Goal: Task Accomplishment & Management: Manage account settings

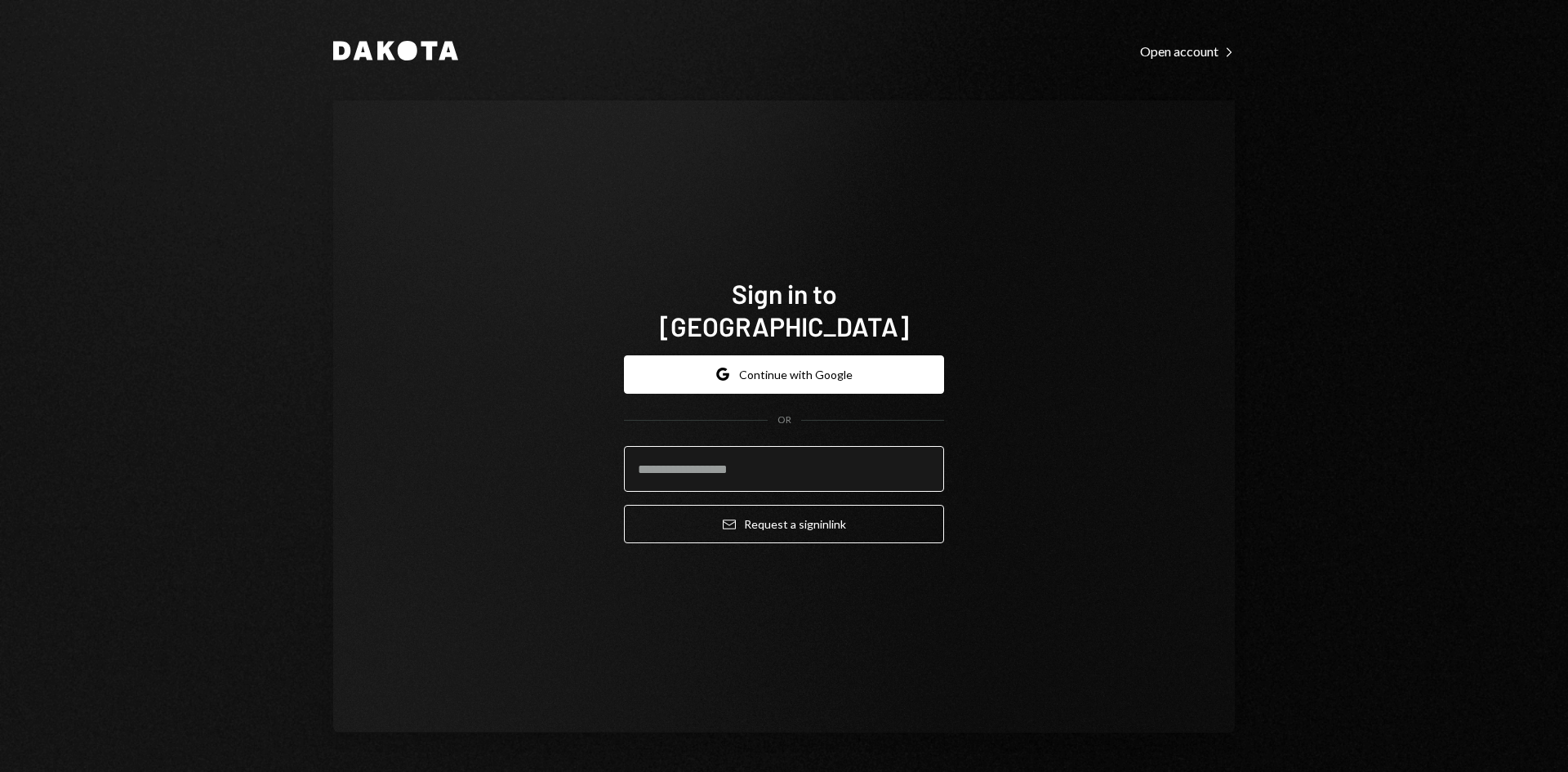
click at [792, 454] on input "email" at bounding box center [784, 468] width 320 height 46
click at [0, 771] on com-1password-button at bounding box center [0, 772] width 0 height 0
type input "**********"
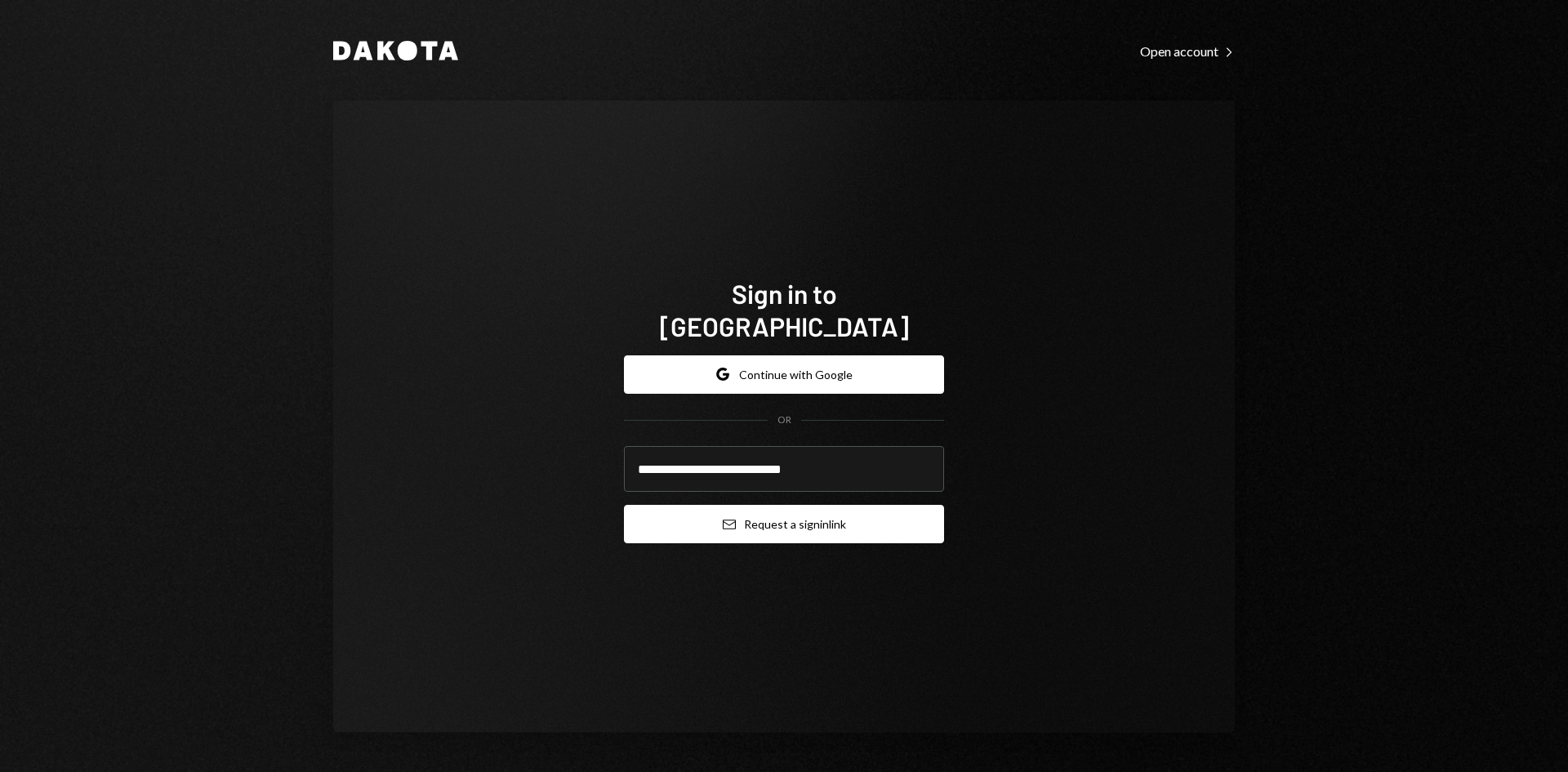
click at [777, 510] on button "Email Request a sign in link" at bounding box center [784, 523] width 320 height 38
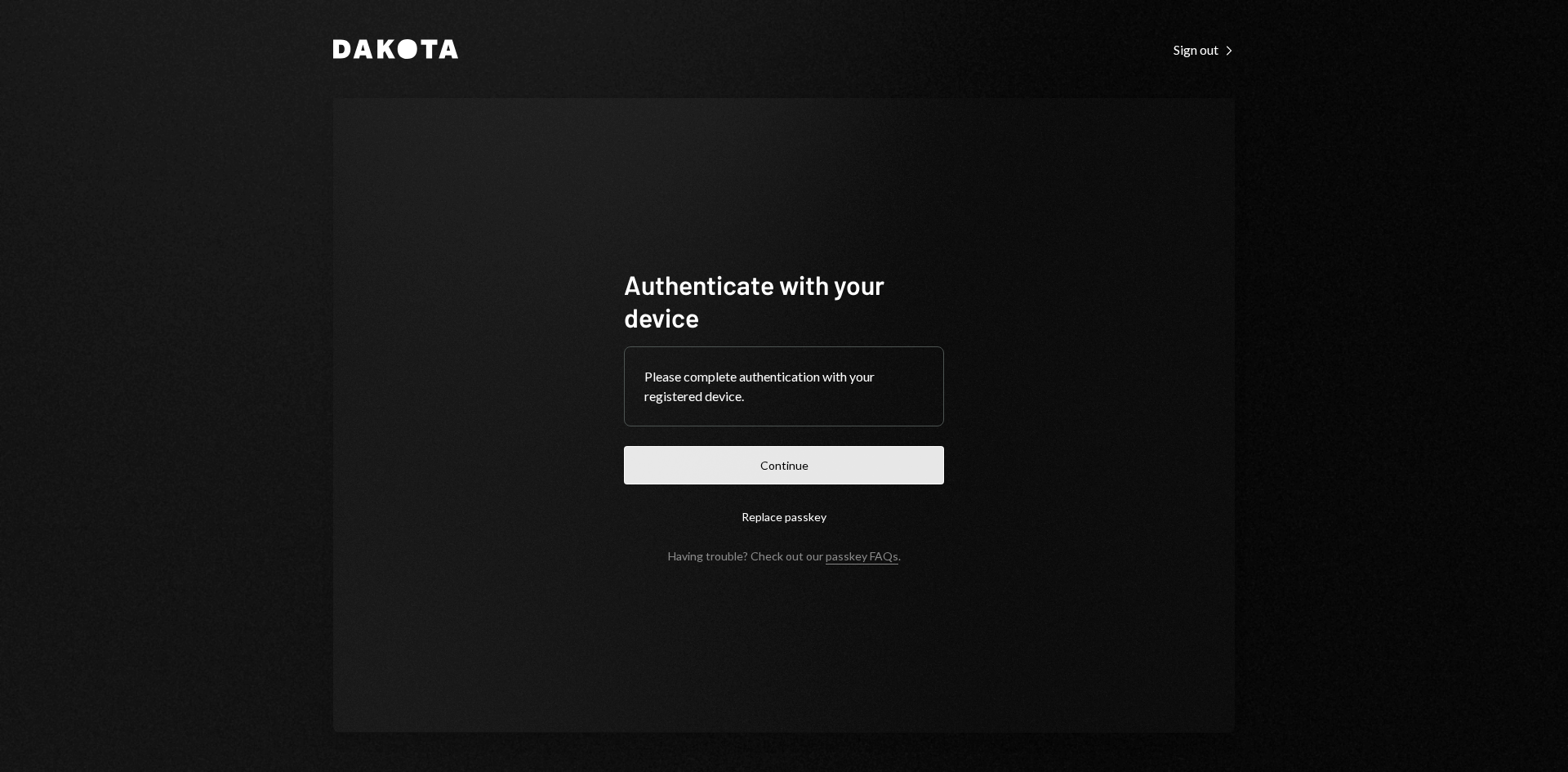
click at [814, 464] on button "Continue" at bounding box center [784, 465] width 320 height 38
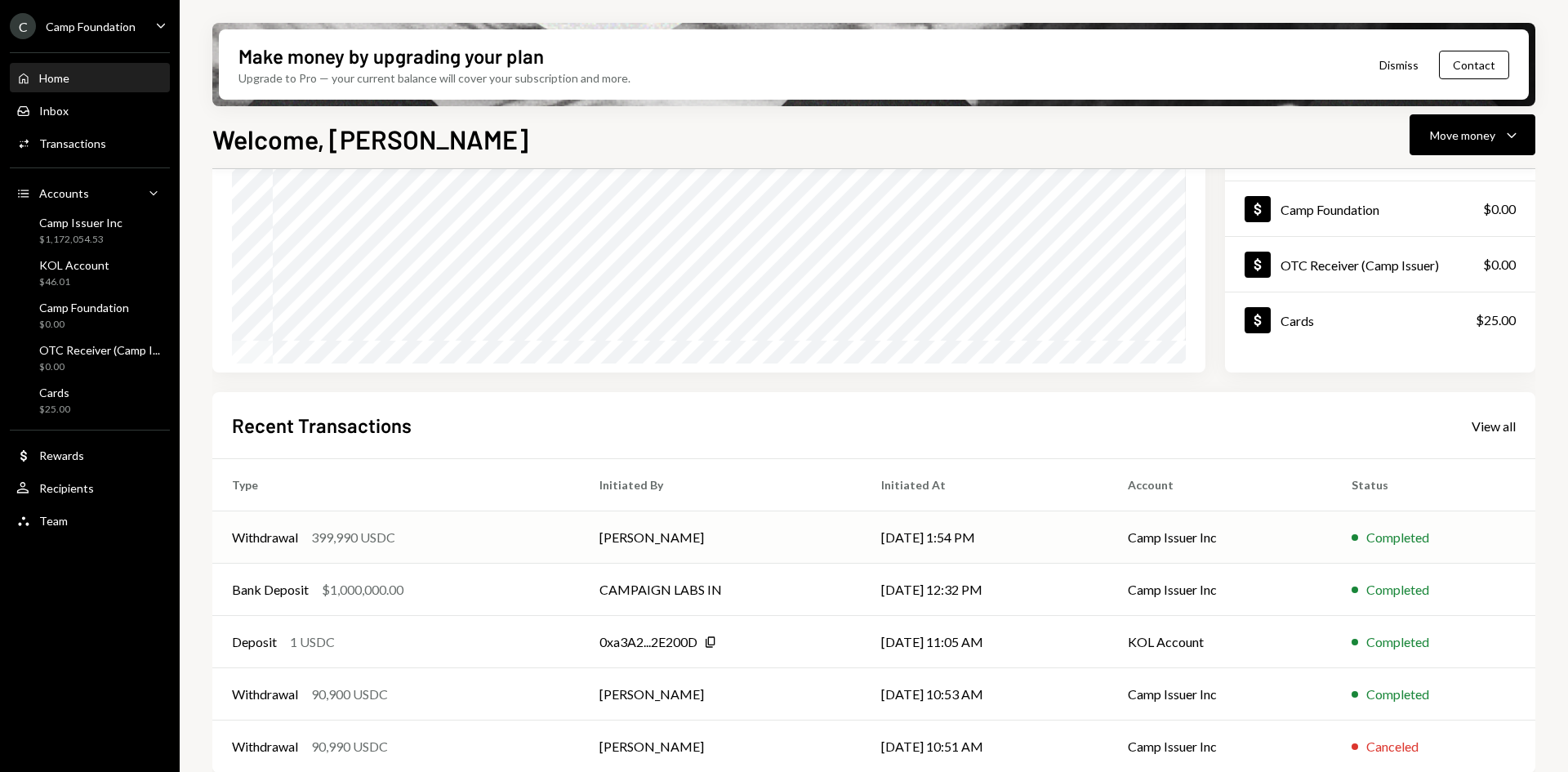
scroll to position [213, 0]
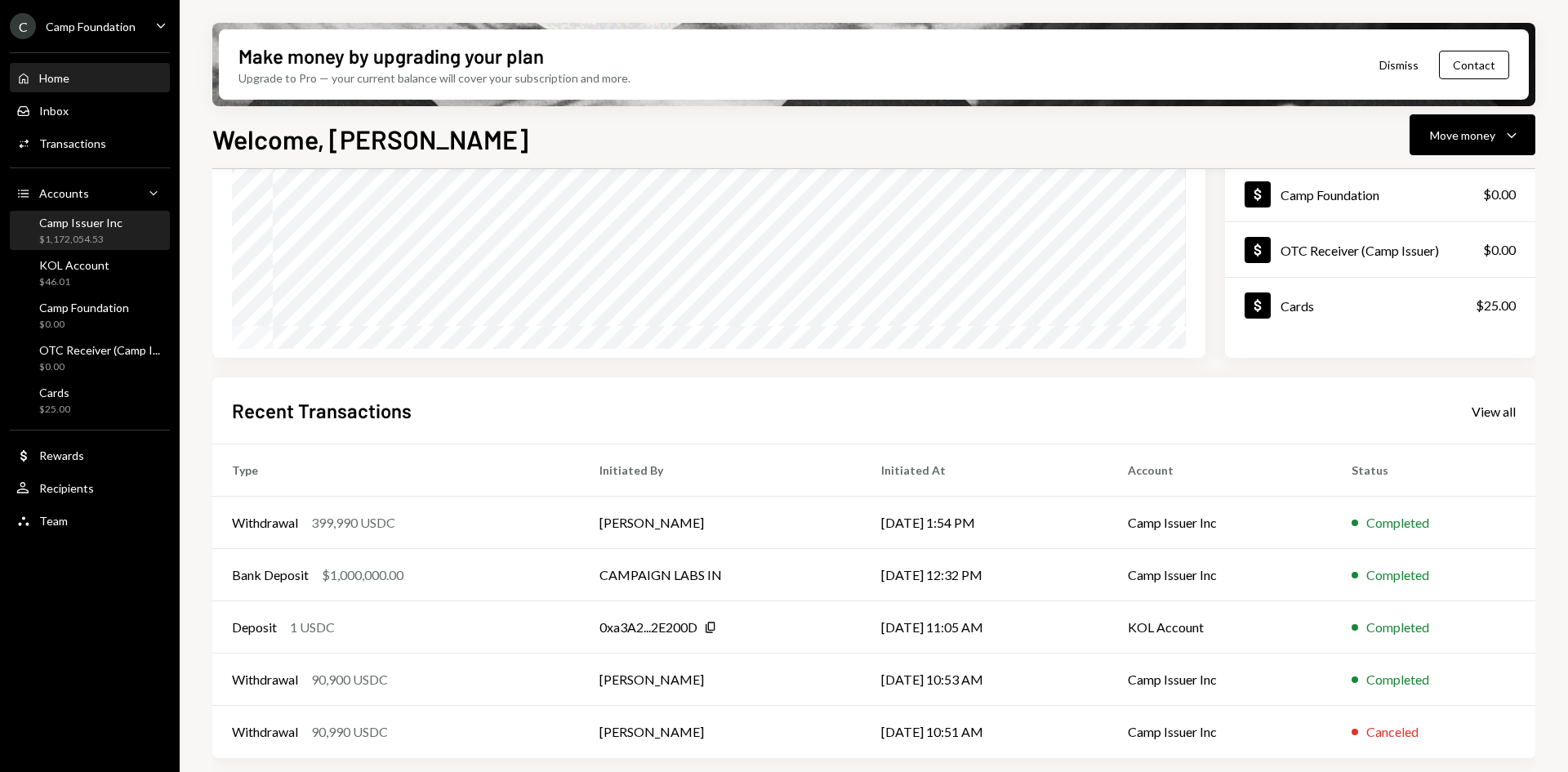
click at [106, 240] on div "$1,172,054.53" at bounding box center [81, 240] width 84 height 14
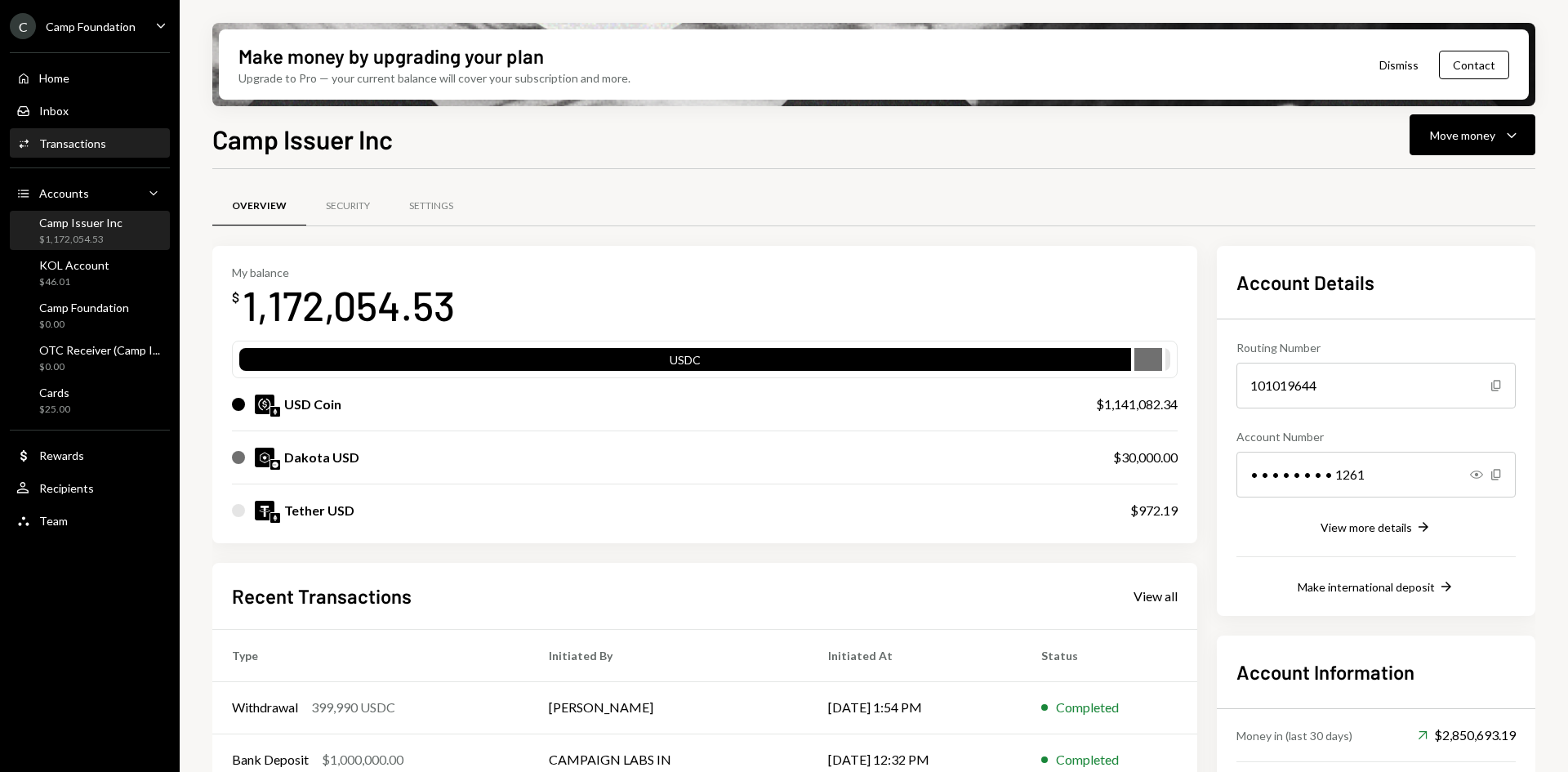
click at [105, 143] on div "Activities Transactions" at bounding box center [90, 144] width 147 height 15
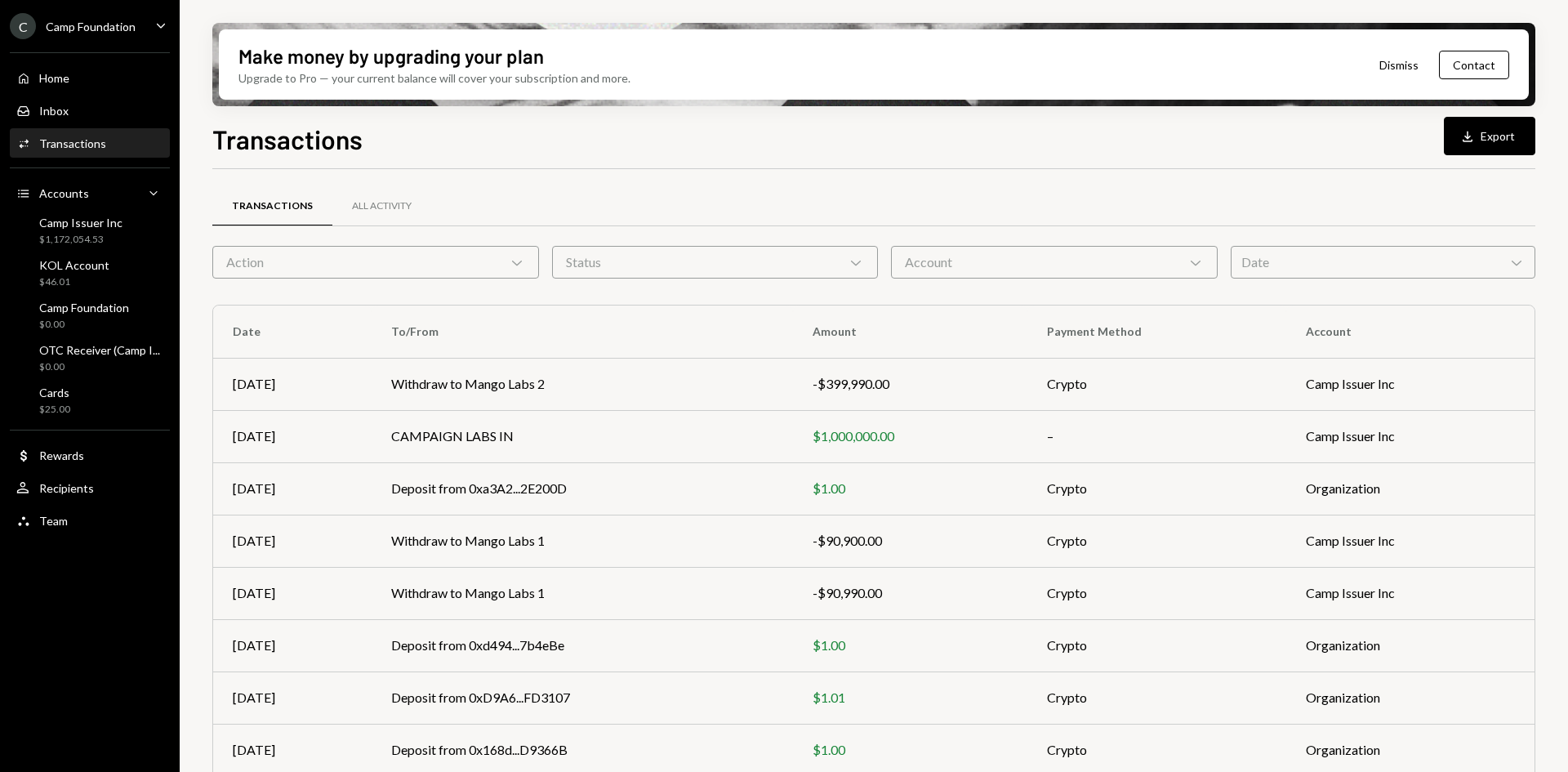
click at [1094, 267] on div "Account Chevron Down" at bounding box center [1054, 262] width 327 height 33
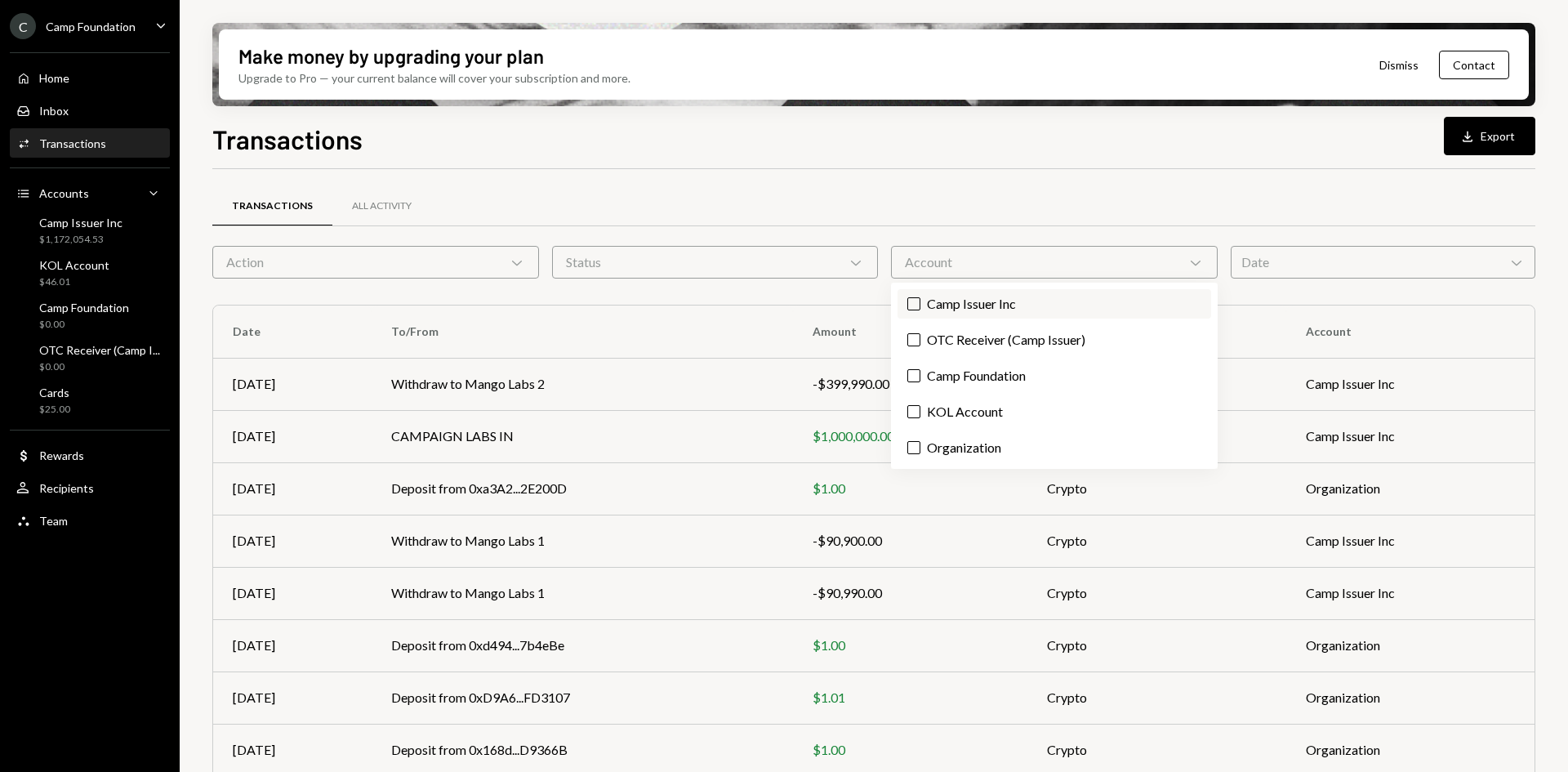
click at [976, 308] on label "Camp Issuer Inc" at bounding box center [1054, 304] width 314 height 30
click at [921, 308] on button "Camp Issuer Inc" at bounding box center [914, 304] width 13 height 13
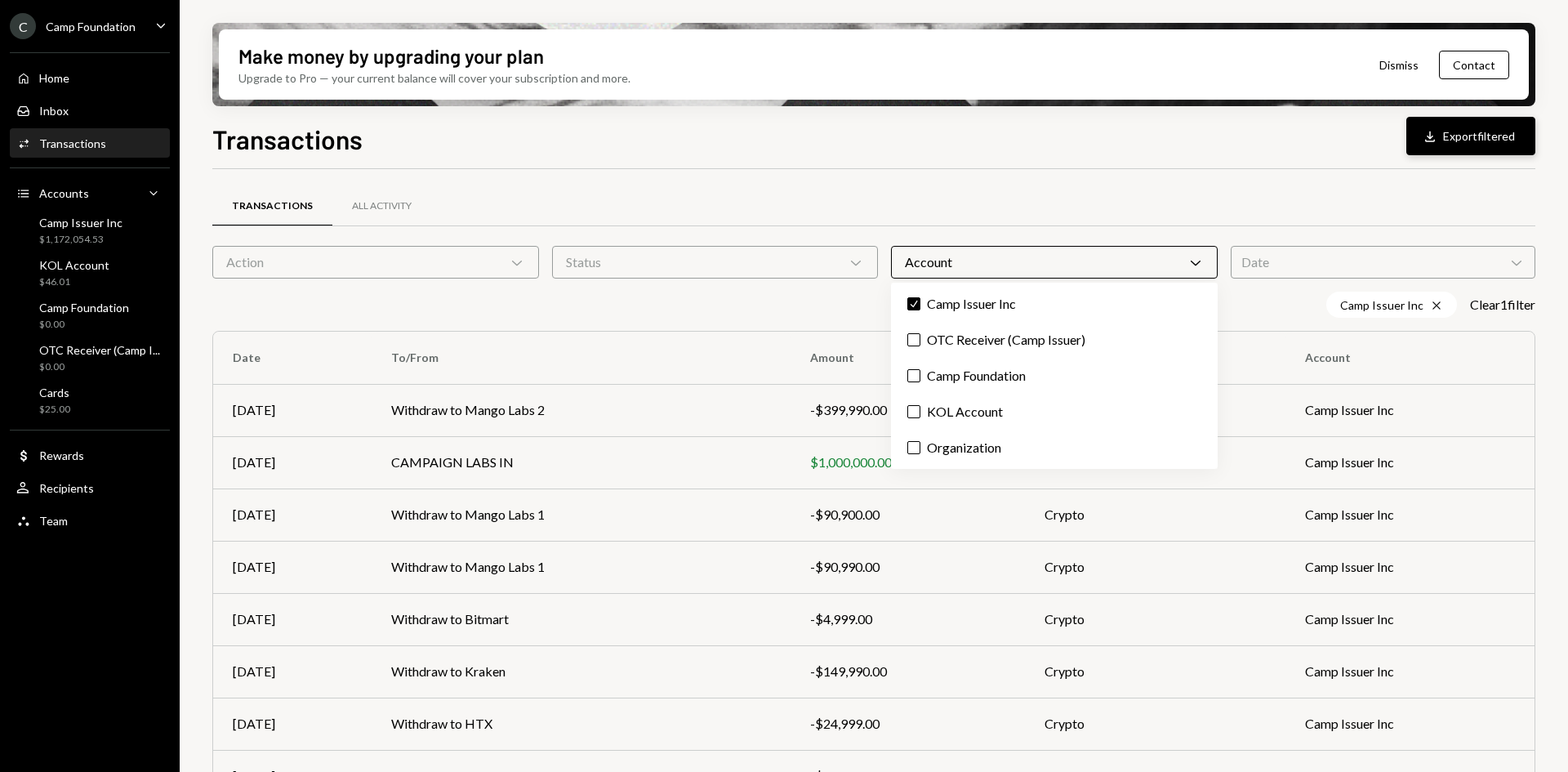
click at [1462, 139] on button "Download Export filtered" at bounding box center [1470, 136] width 129 height 38
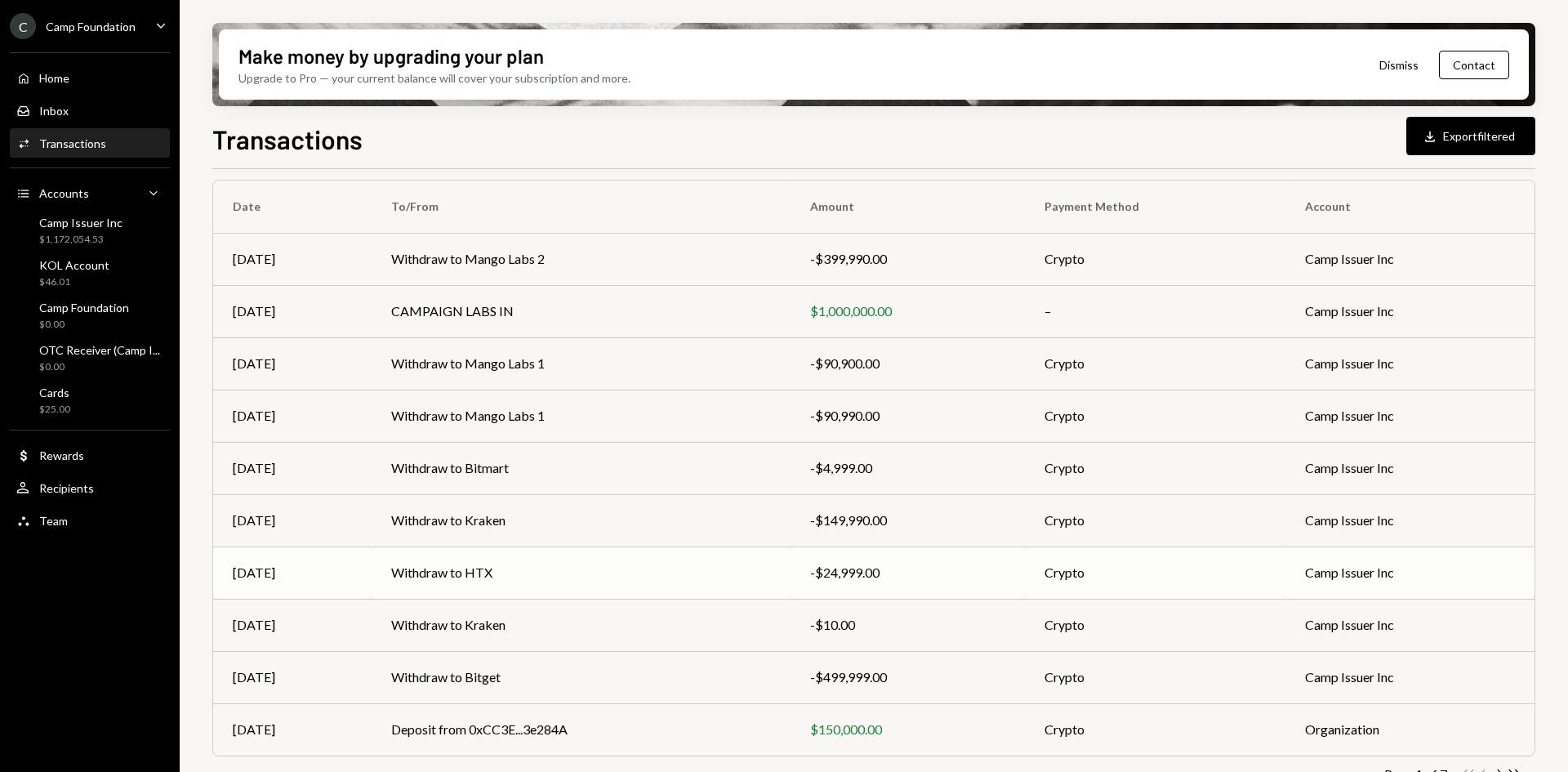
scroll to position [185, 0]
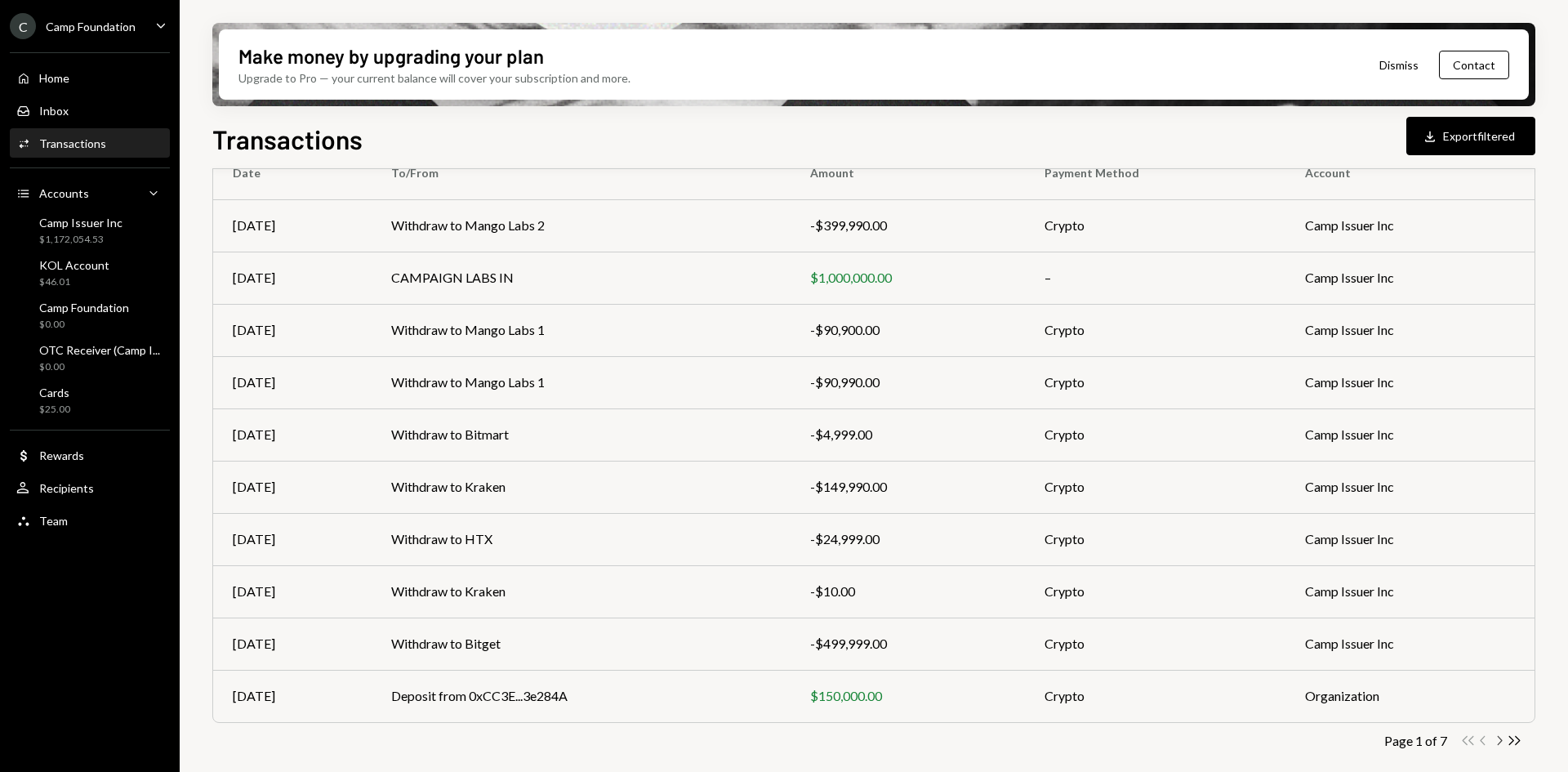
click at [1499, 743] on icon "button" at bounding box center [1499, 740] width 5 height 9
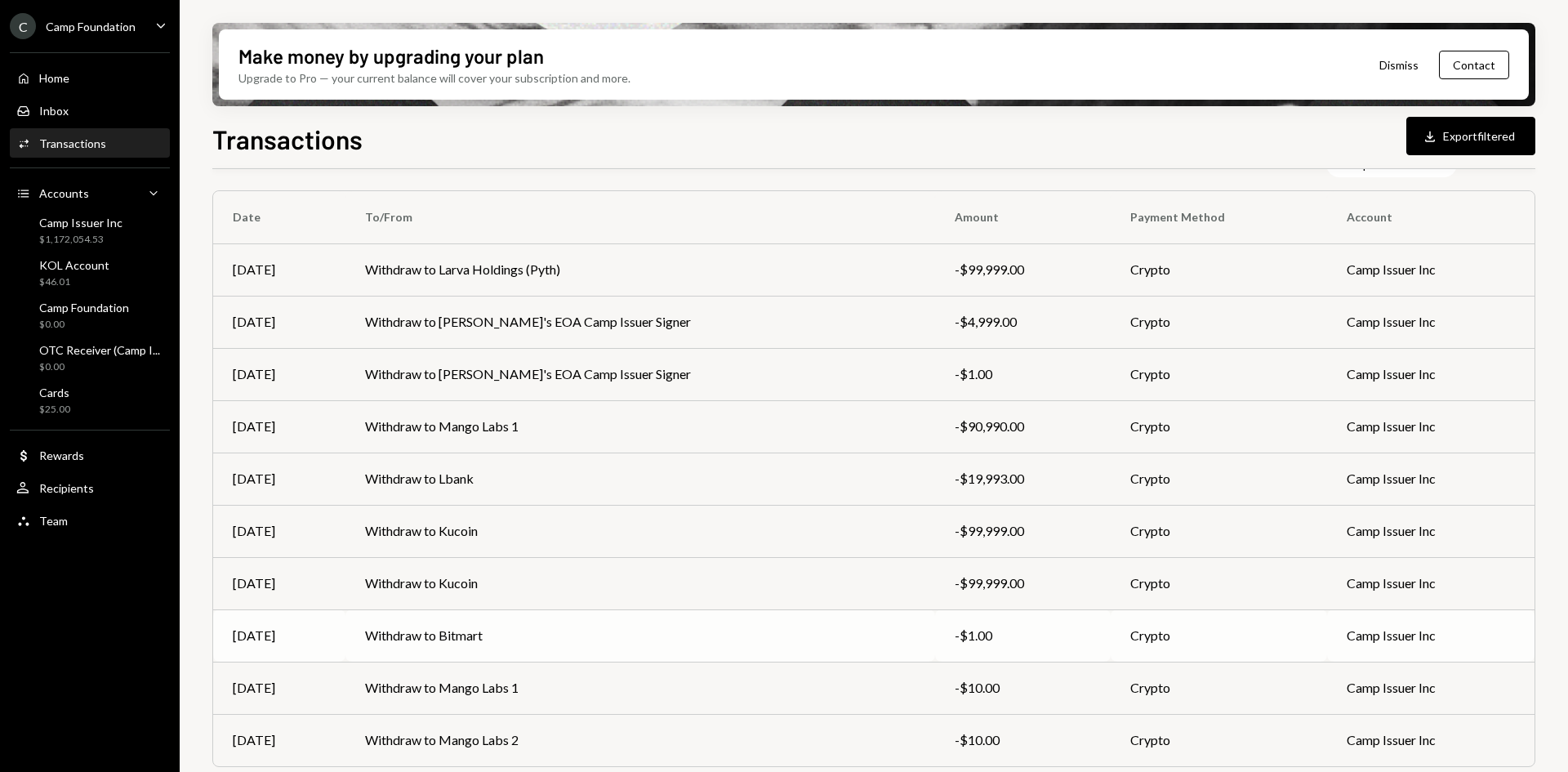
scroll to position [164, 0]
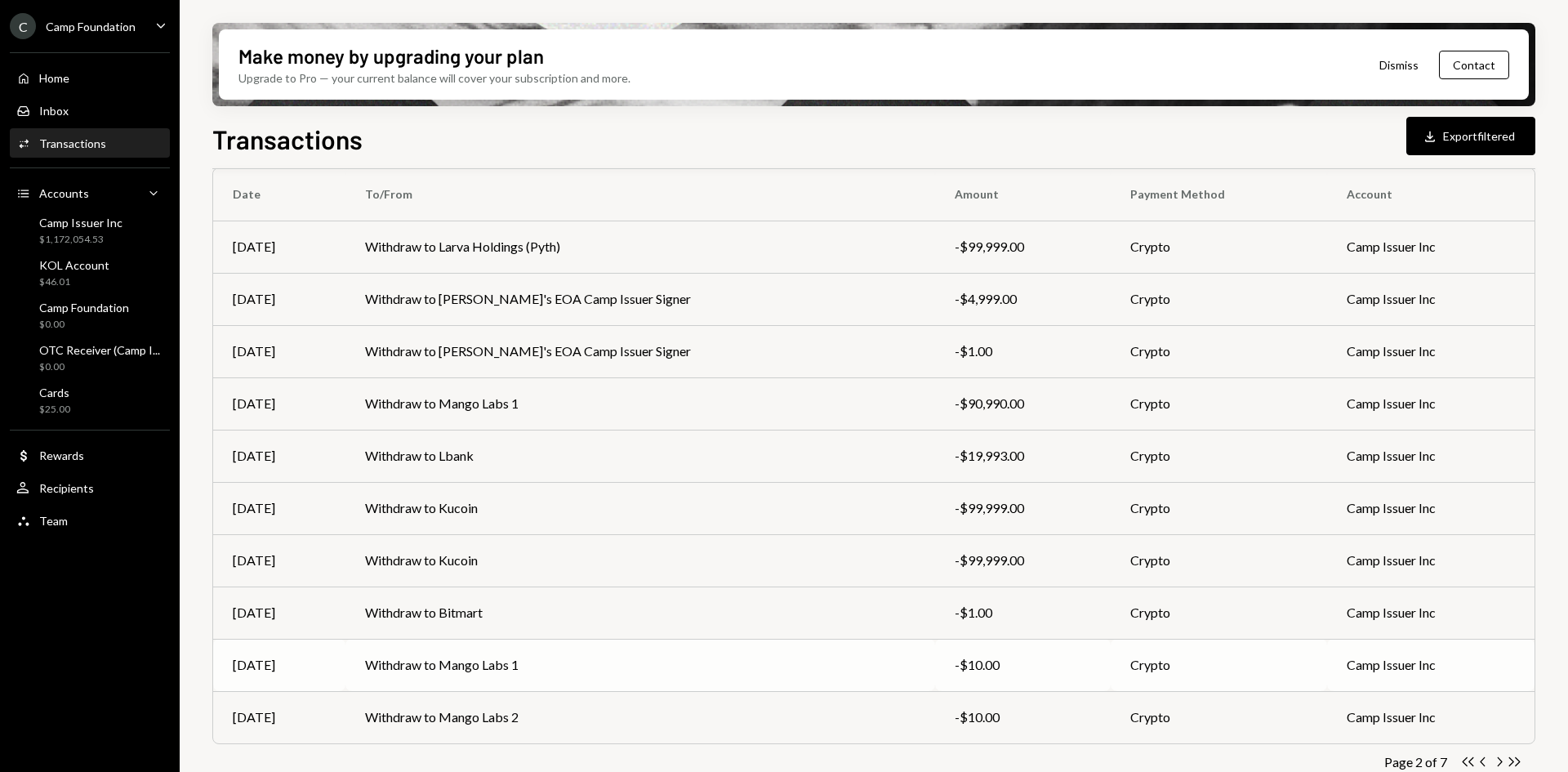
click at [504, 661] on td "Withdraw to Mango Labs 1" at bounding box center [641, 664] width 591 height 52
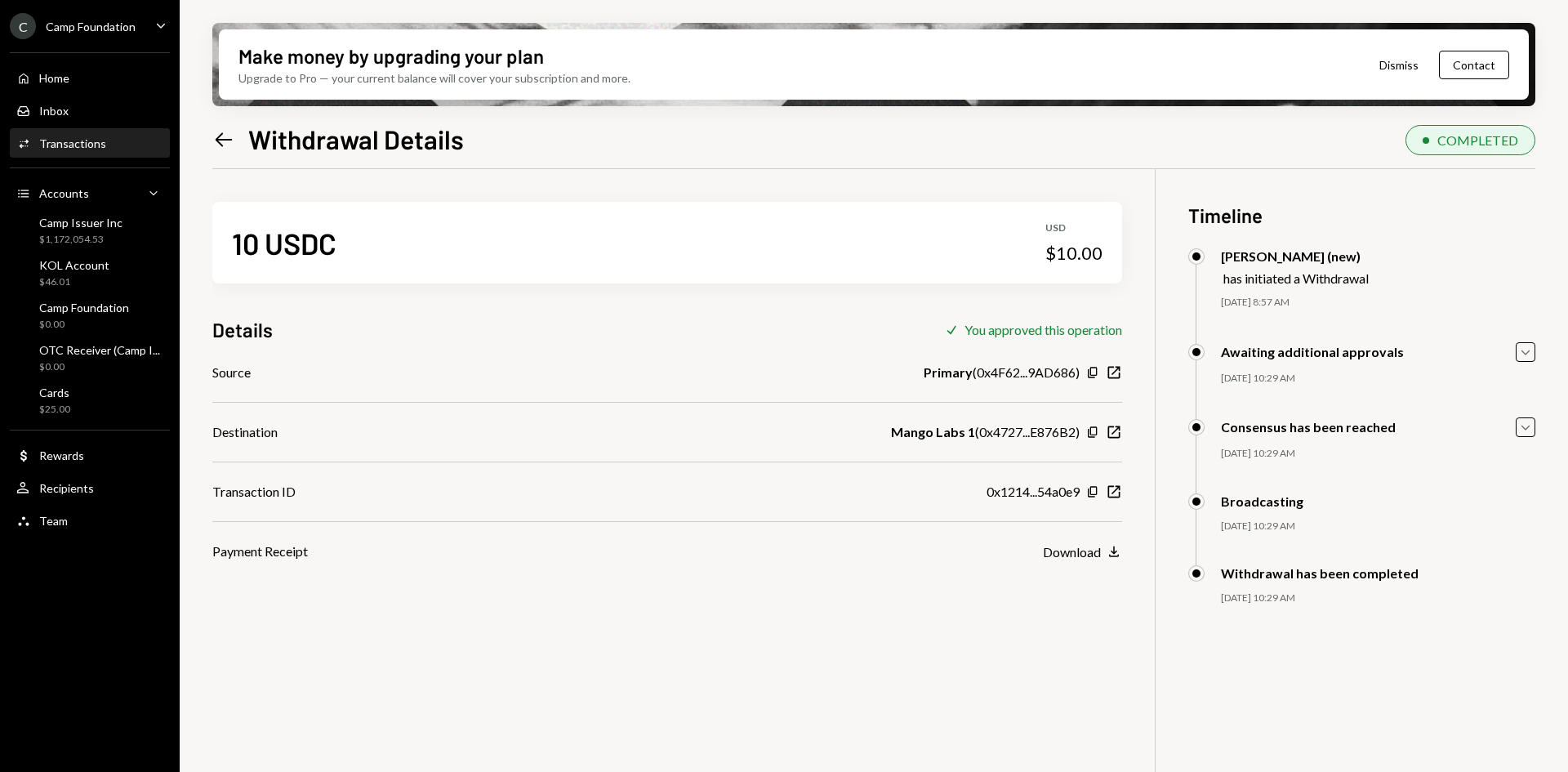
click at [222, 138] on icon "Left Arrow" at bounding box center [224, 139] width 23 height 23
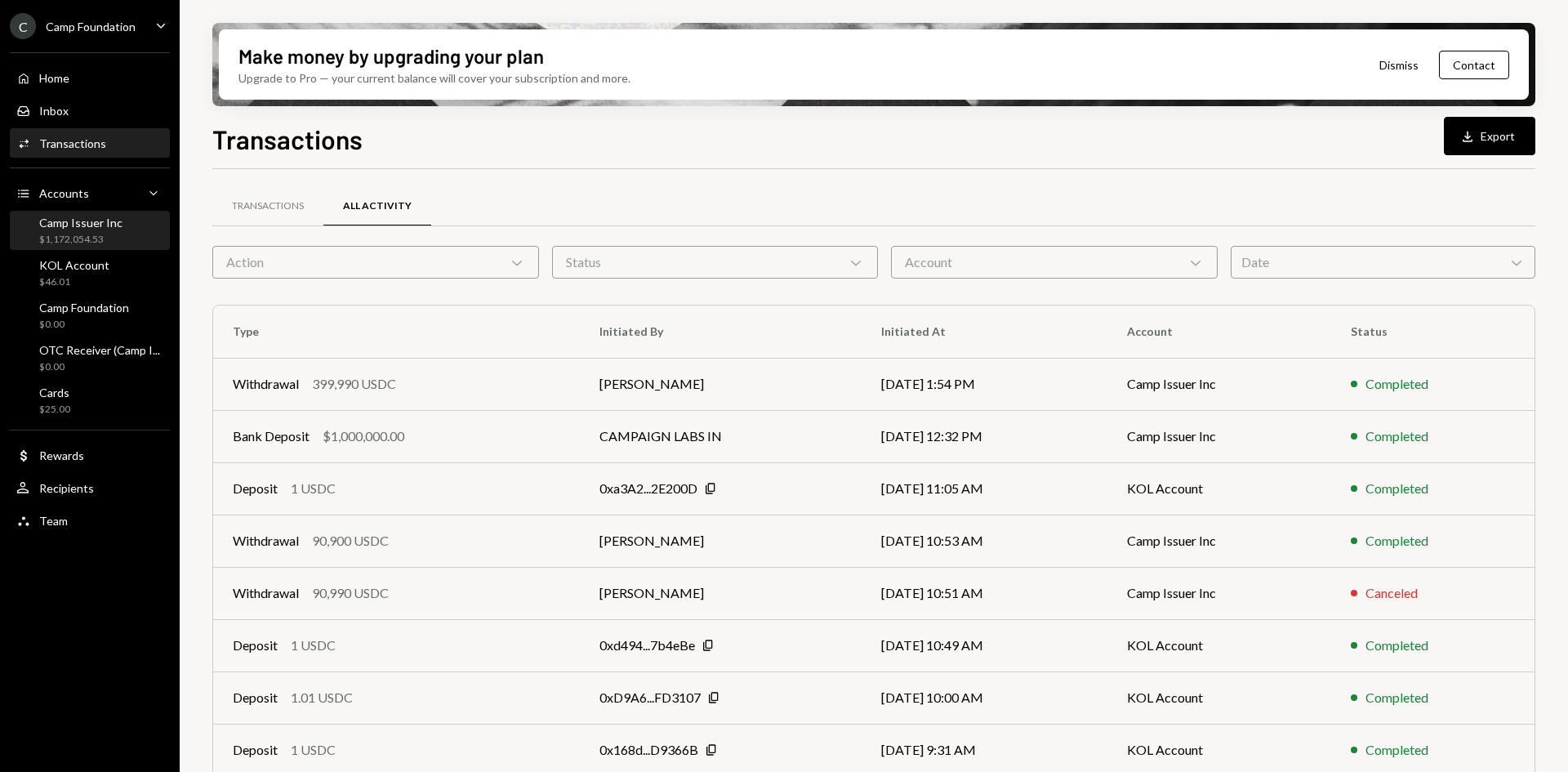
click at [111, 229] on div "Camp Issuer Inc $1,172,054.53" at bounding box center [81, 230] width 84 height 31
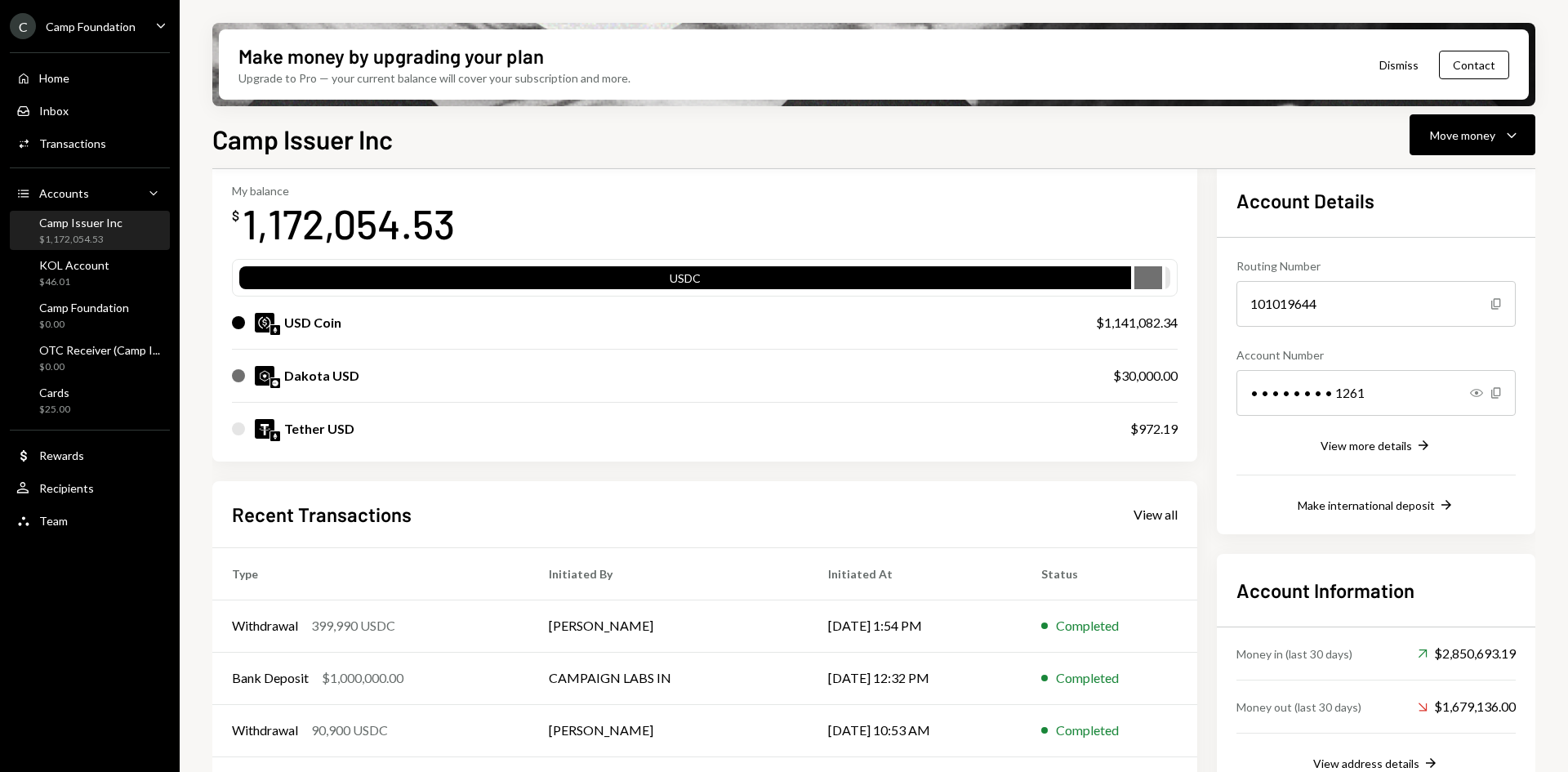
scroll to position [164, 0]
